Goal: Information Seeking & Learning: Learn about a topic

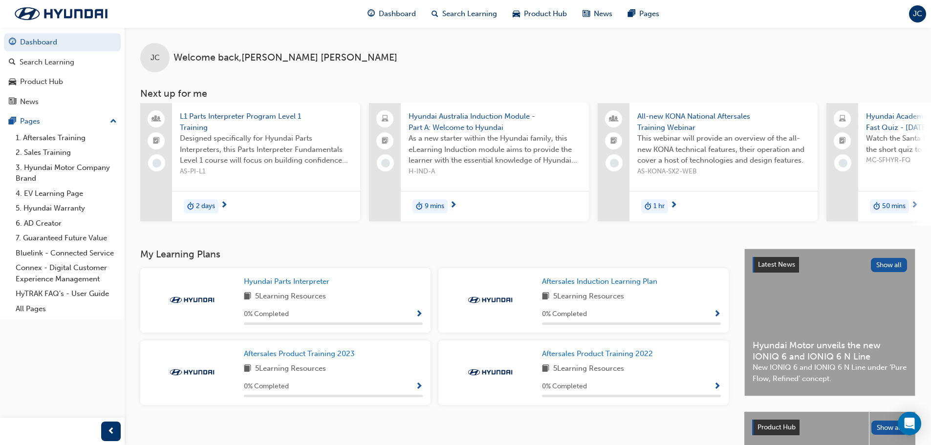
click at [915, 15] on span "JC" at bounding box center [917, 13] width 9 height 11
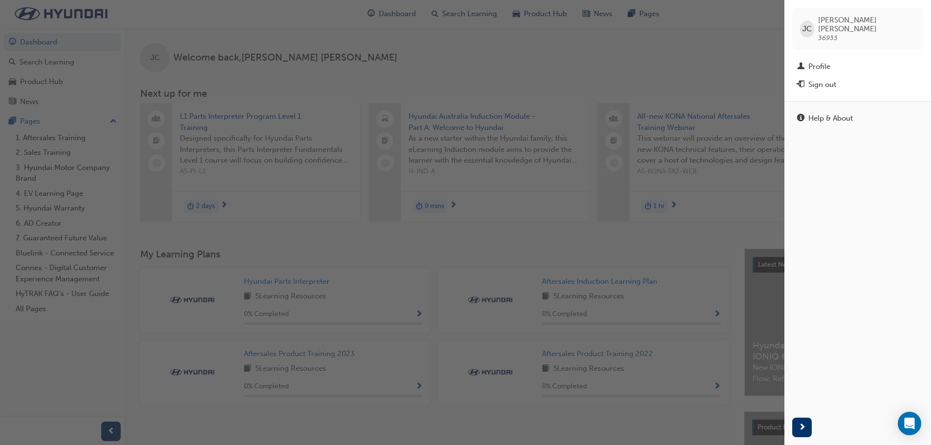
click at [733, 49] on div "button" at bounding box center [392, 222] width 784 height 445
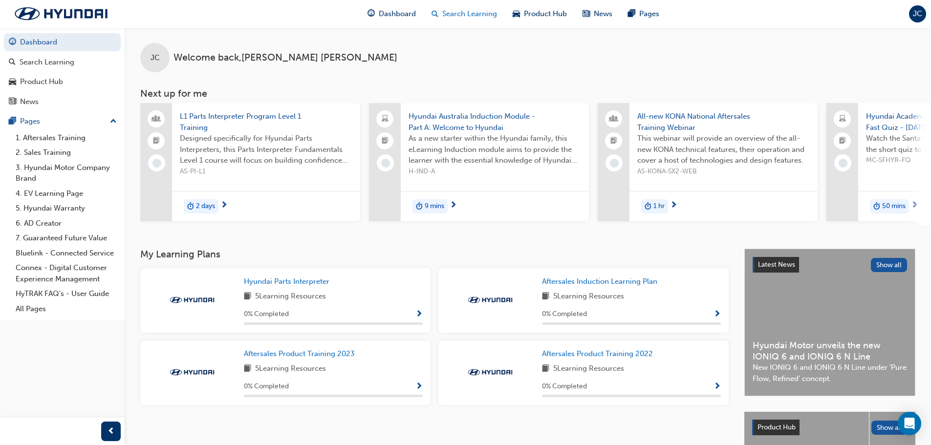
click at [463, 17] on span "Search Learning" at bounding box center [469, 13] width 55 height 11
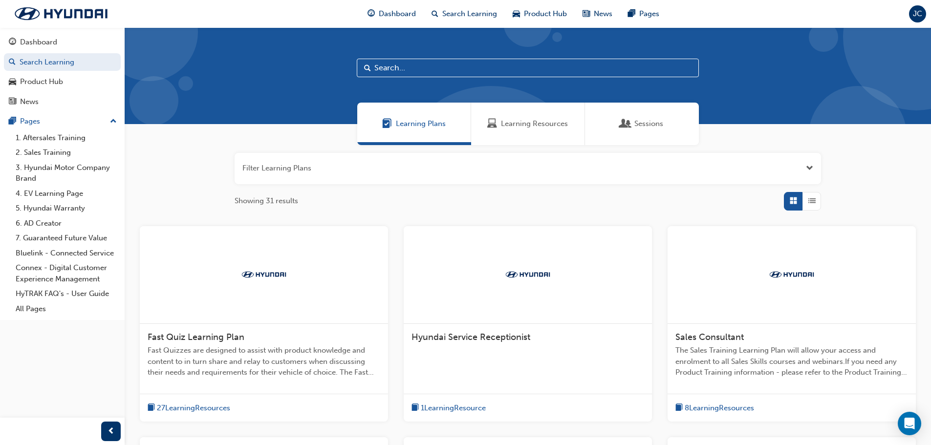
click at [381, 71] on input "text" at bounding box center [528, 68] width 342 height 19
type input "rebate"
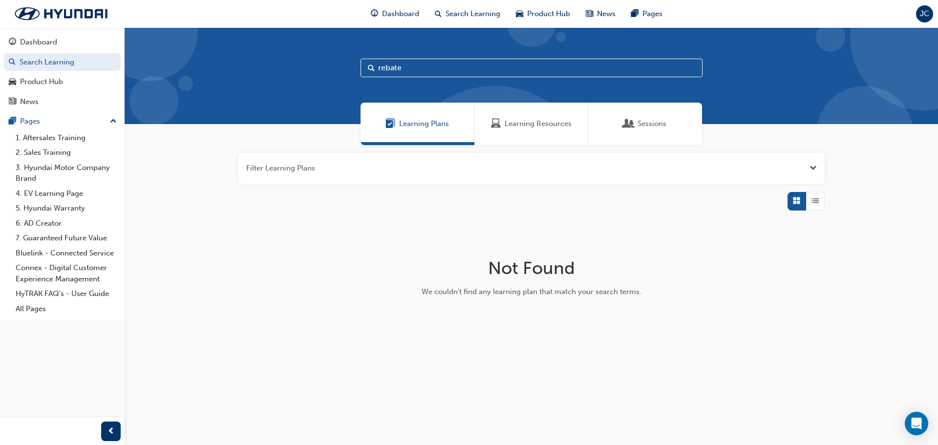
drag, startPoint x: 446, startPoint y: 65, endPoint x: 266, endPoint y: 64, distance: 179.8
click at [266, 64] on div "rebate" at bounding box center [531, 75] width 813 height 97
click at [70, 124] on div "Pages" at bounding box center [62, 121] width 107 height 12
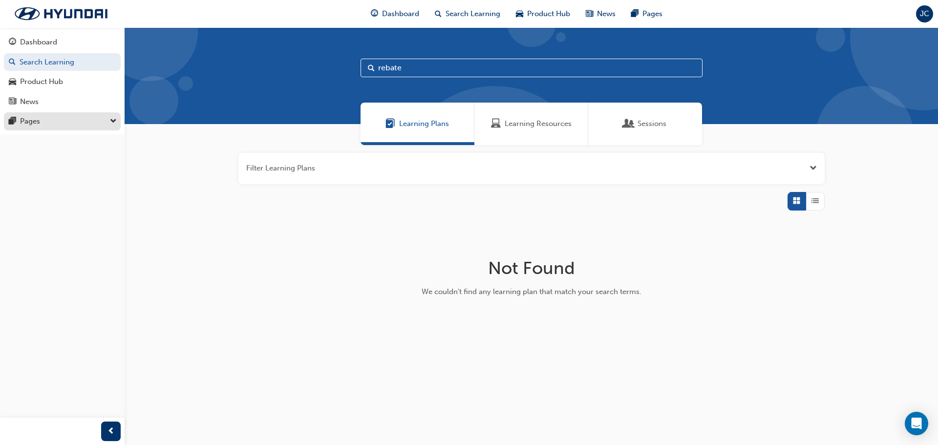
click at [70, 117] on div "Pages" at bounding box center [62, 121] width 107 height 12
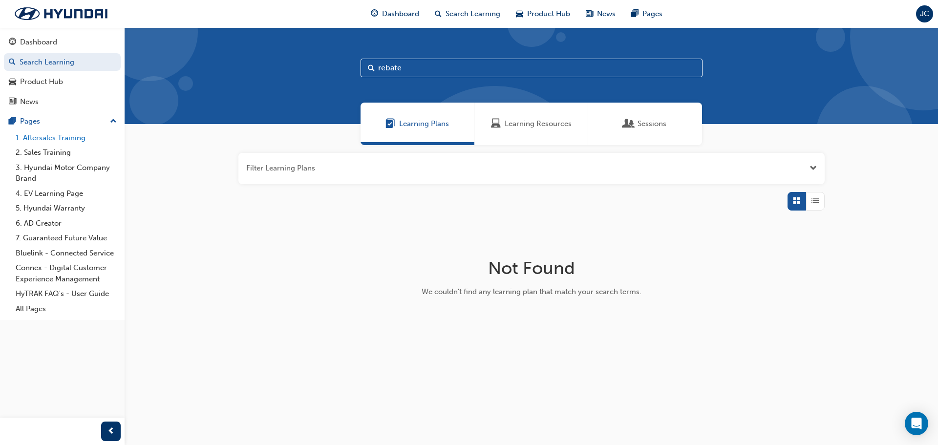
click at [63, 141] on link "1. Aftersales Training" at bounding box center [66, 137] width 109 height 15
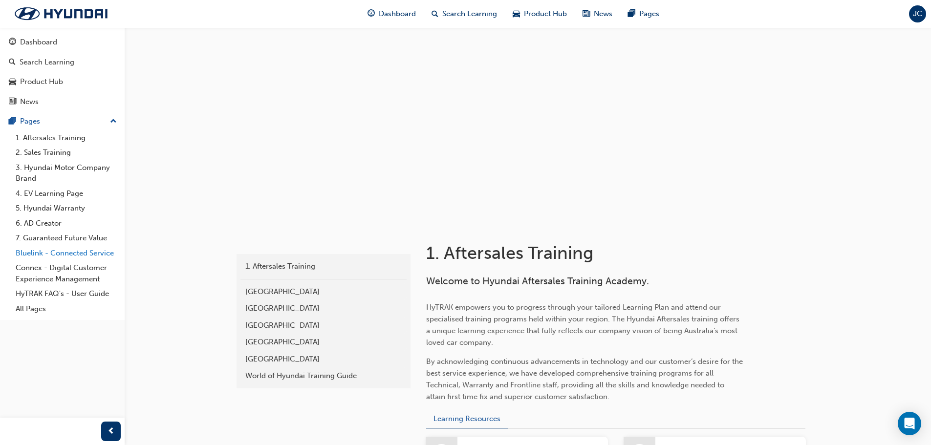
click at [51, 254] on link "Bluelink - Connected Service" at bounding box center [66, 253] width 109 height 15
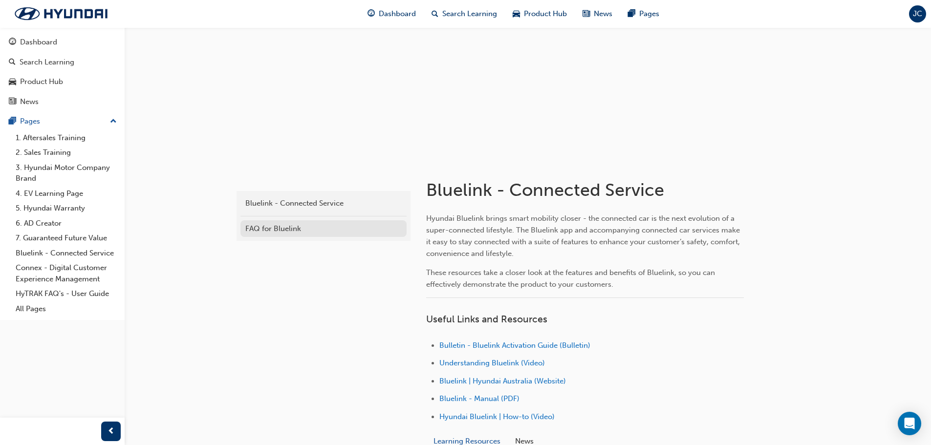
scroll to position [49, 0]
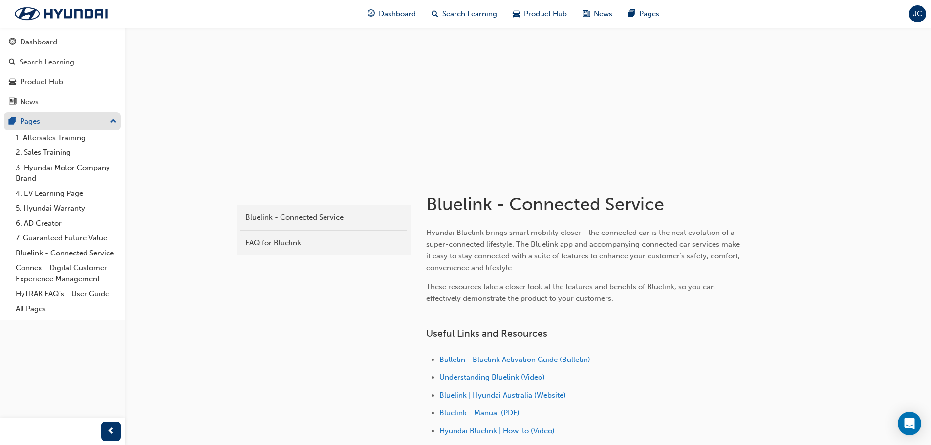
click at [56, 125] on div "Pages" at bounding box center [62, 121] width 107 height 12
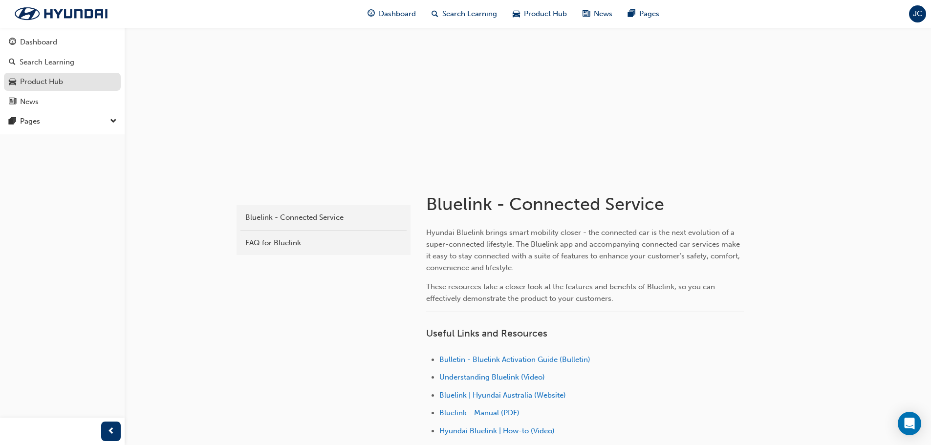
click at [62, 84] on div "Product Hub" at bounding box center [41, 81] width 43 height 11
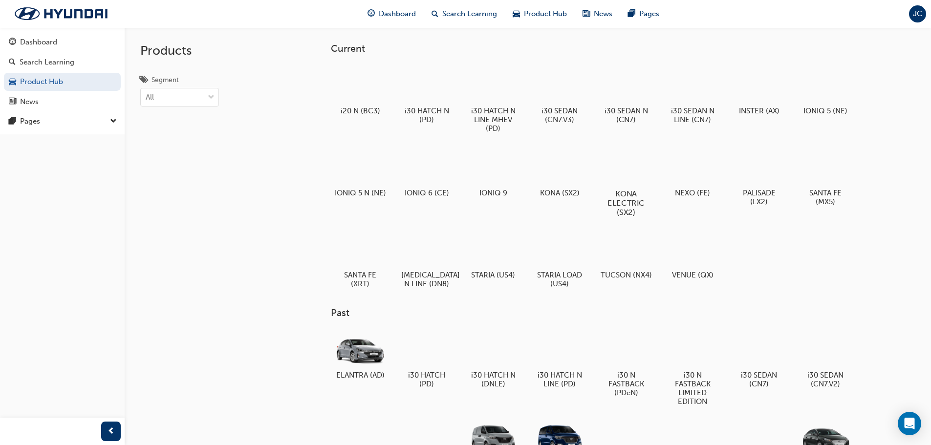
click at [644, 181] on div at bounding box center [626, 165] width 54 height 39
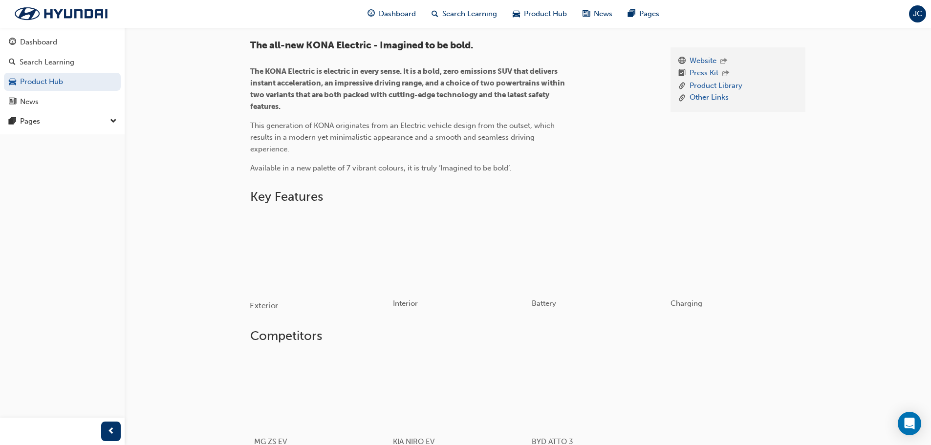
scroll to position [293, 0]
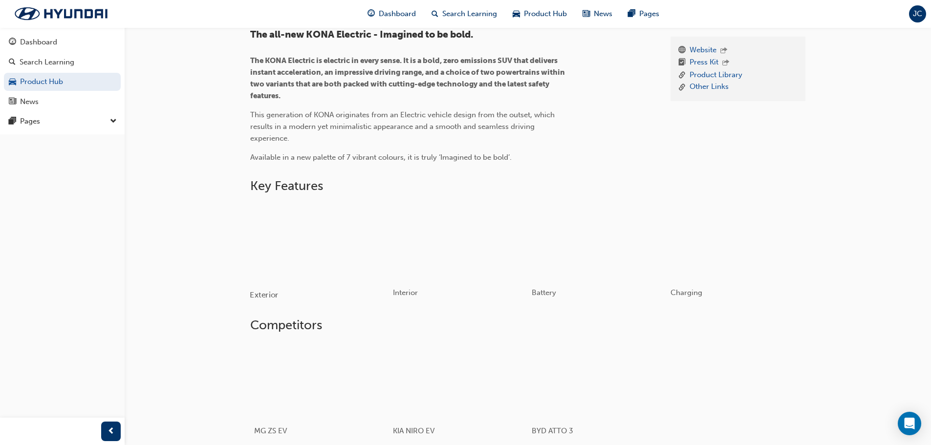
click at [306, 252] on div "button" at bounding box center [319, 241] width 139 height 78
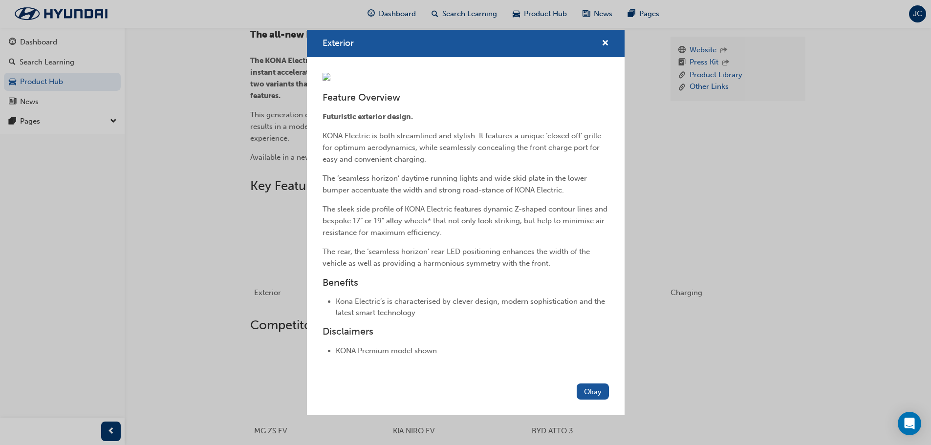
scroll to position [85, 0]
click at [220, 292] on div "Exterior Feature Overview Futuristic exterior design. KONA Electric is both str…" at bounding box center [465, 222] width 931 height 445
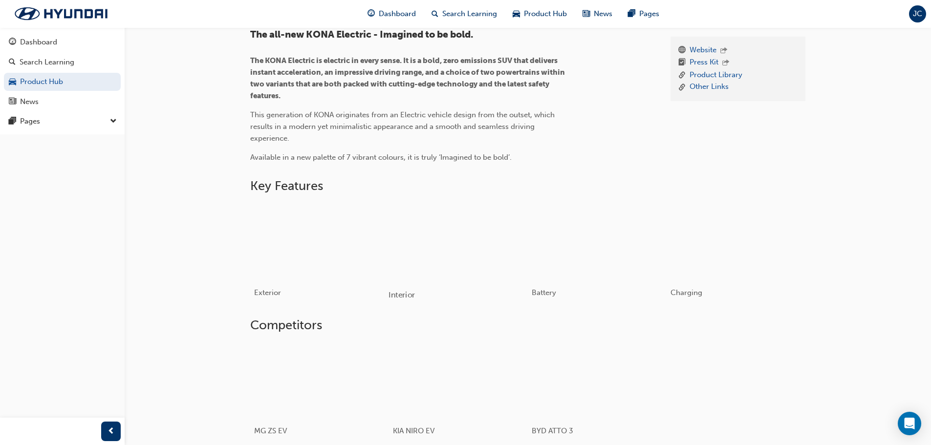
click at [445, 228] on div "button" at bounding box center [457, 241] width 139 height 78
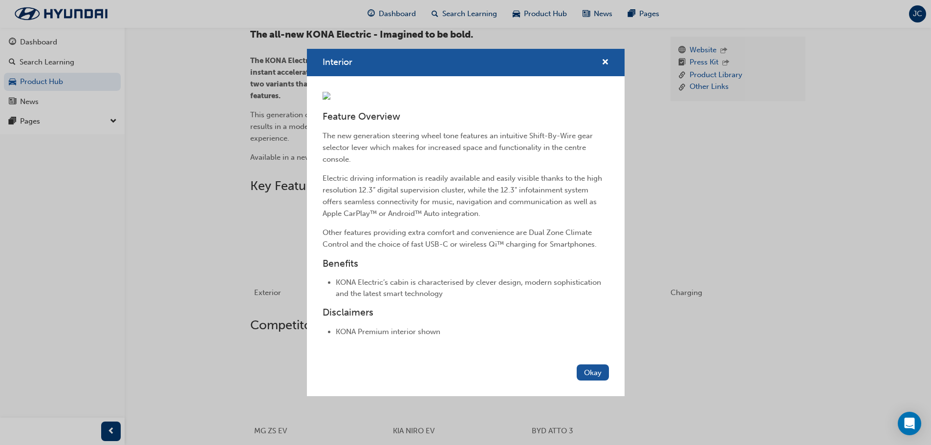
scroll to position [46, 0]
click at [721, 336] on div "Interior Feature Overview The new generation steering wheel tone features an in…" at bounding box center [465, 222] width 931 height 445
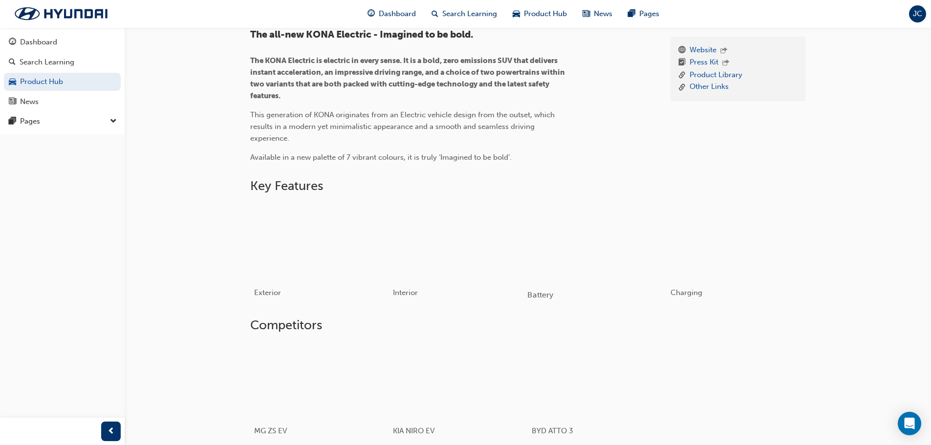
click at [651, 264] on div "button" at bounding box center [596, 241] width 139 height 78
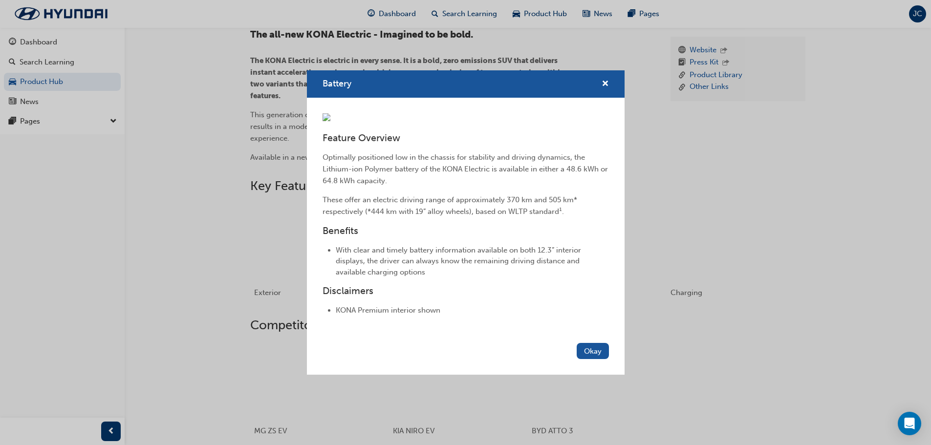
scroll to position [3, 0]
click at [192, 303] on div "Battery Feature Overview Optimally positioned low in the chassis for stability …" at bounding box center [465, 222] width 931 height 445
